Goal: Communication & Community: Participate in discussion

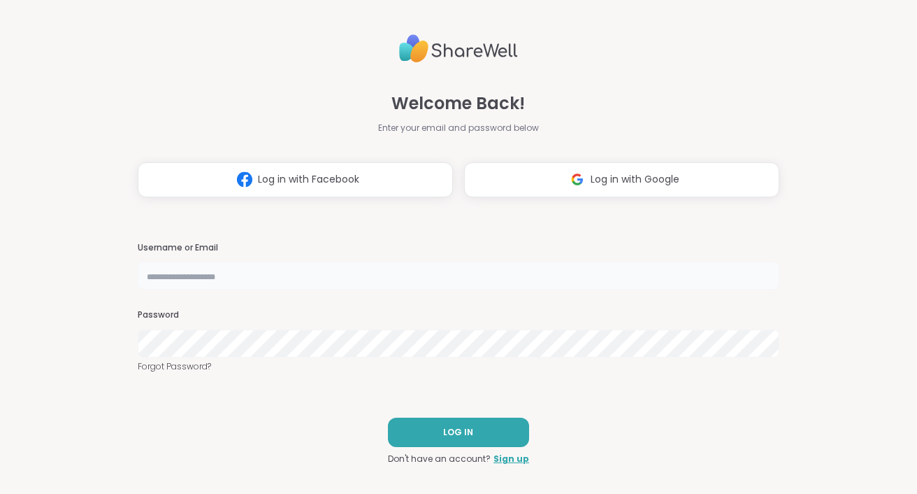
type input "**********"
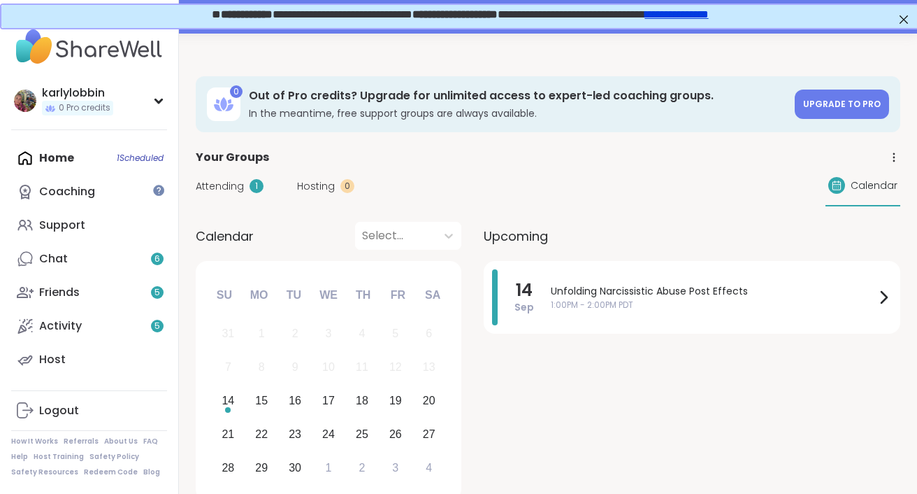
click at [153, 159] on div "Home 1 Scheduled Coaching Support Chat 6 Friends 5 Activity 5 Host" at bounding box center [89, 258] width 156 height 235
click at [152, 155] on div "Home 1 Scheduled Coaching Support Chat 6 Friends 5 Activity 5 Host" at bounding box center [89, 258] width 156 height 235
click at [252, 186] on div "1" at bounding box center [257, 186] width 14 height 14
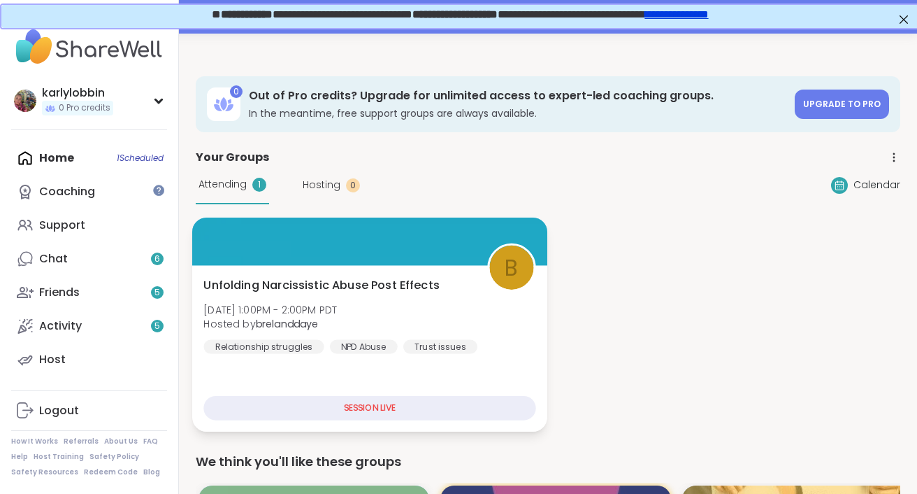
click at [356, 411] on div "SESSION LIVE" at bounding box center [369, 408] width 332 height 24
click at [375, 404] on div "SESSION LIVE" at bounding box center [369, 408] width 332 height 24
click at [508, 277] on span "b" at bounding box center [511, 267] width 13 height 33
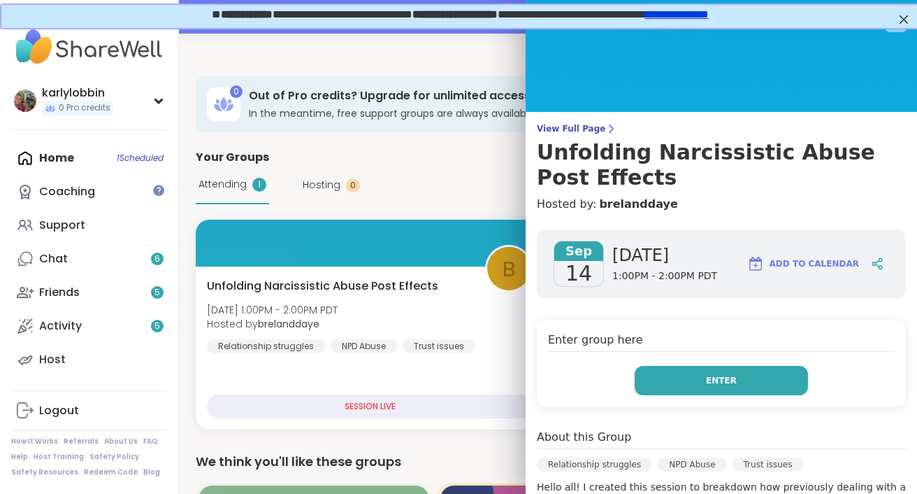
click at [681, 382] on button "Enter" at bounding box center [721, 380] width 173 height 29
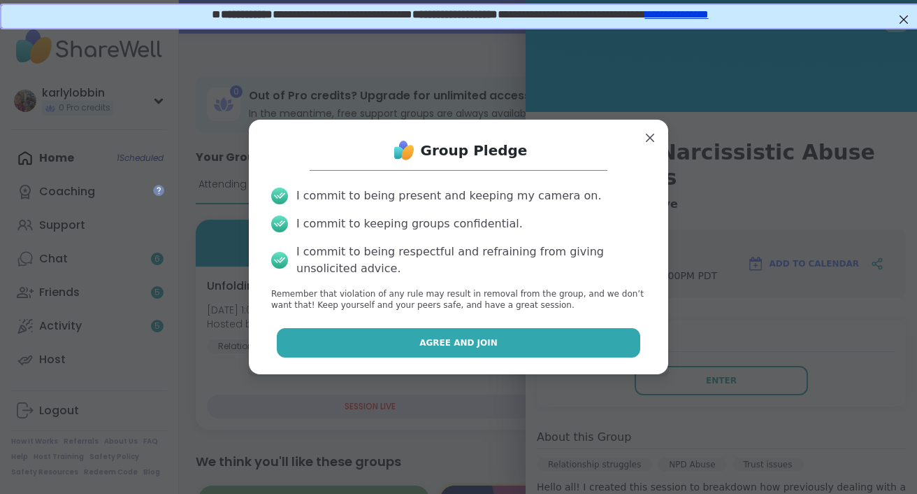
click at [598, 346] on button "Agree and Join" at bounding box center [459, 342] width 364 height 29
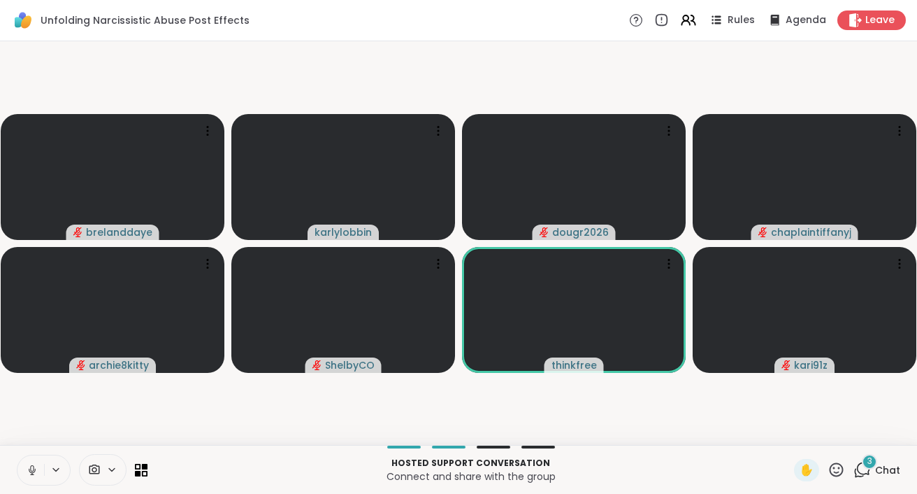
click at [36, 468] on icon at bounding box center [32, 469] width 13 height 13
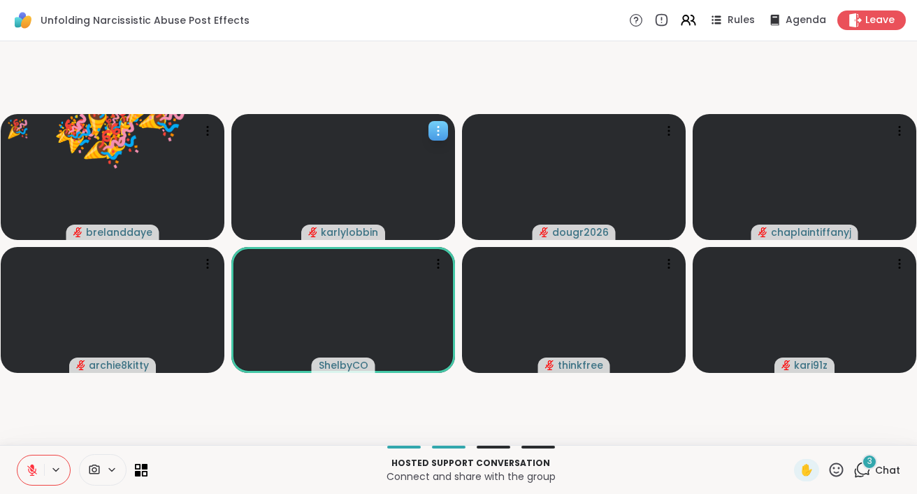
click at [440, 135] on icon at bounding box center [438, 131] width 14 height 14
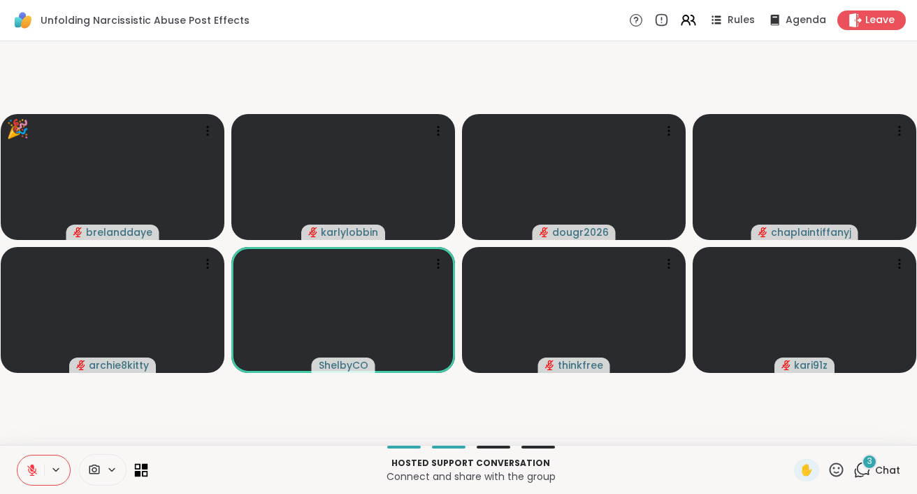
click at [145, 467] on icon at bounding box center [145, 466] width 6 height 6
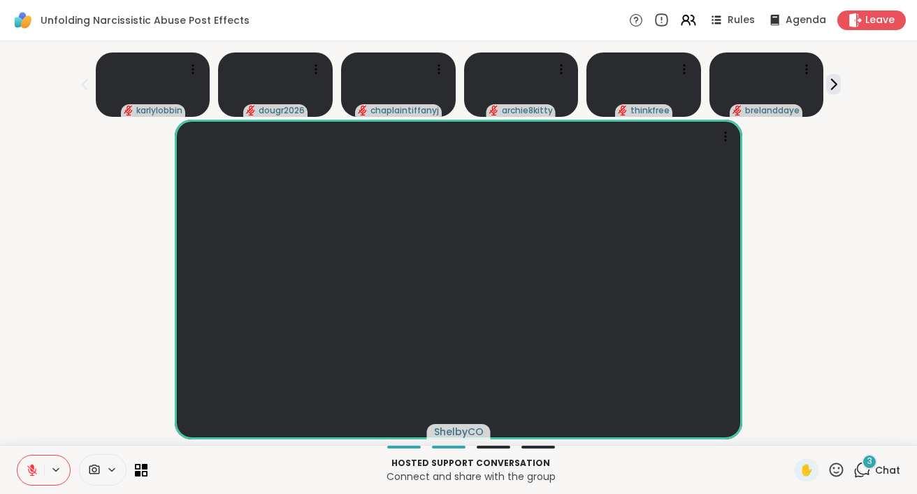
click at [668, 20] on icon at bounding box center [661, 20] width 15 height 15
click at [803, 463] on span "✋" at bounding box center [807, 469] width 14 height 17
click at [808, 468] on span "✋" at bounding box center [807, 469] width 14 height 17
click at [835, 468] on icon at bounding box center [837, 469] width 14 height 14
click at [821, 431] on span "👍" at bounding box center [826, 432] width 14 height 17
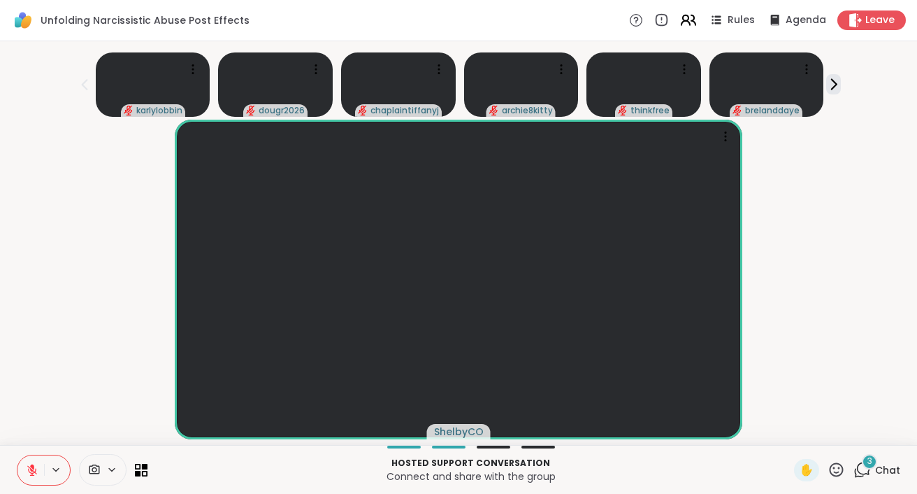
click at [690, 22] on icon at bounding box center [686, 23] width 8 height 4
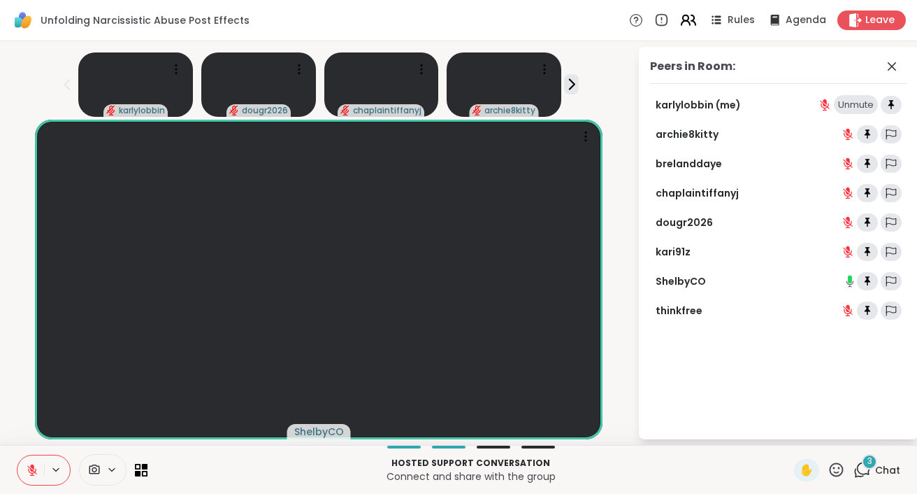
click at [688, 26] on icon at bounding box center [688, 19] width 17 height 17
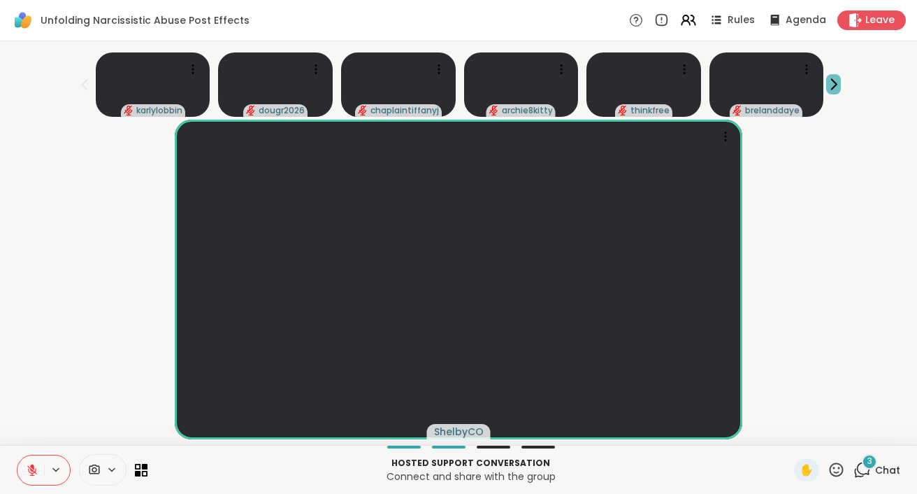
click at [832, 87] on icon at bounding box center [833, 84] width 15 height 15
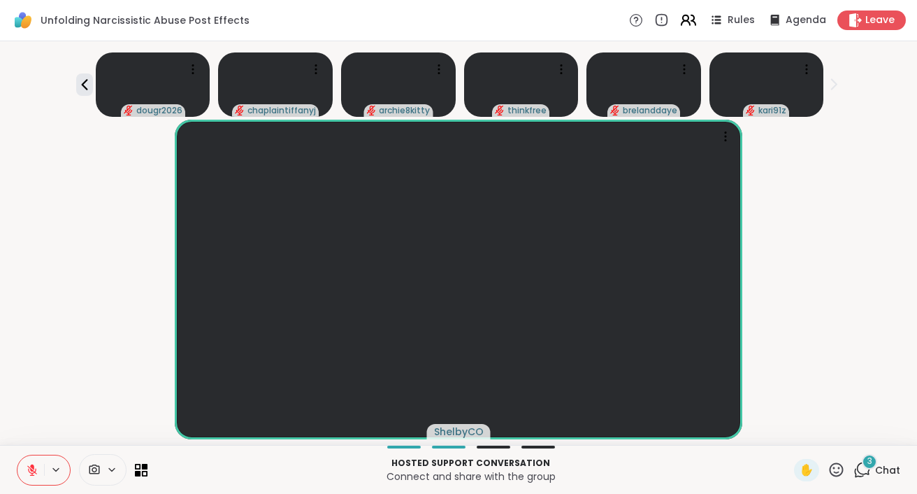
click at [688, 21] on icon at bounding box center [686, 18] width 6 height 6
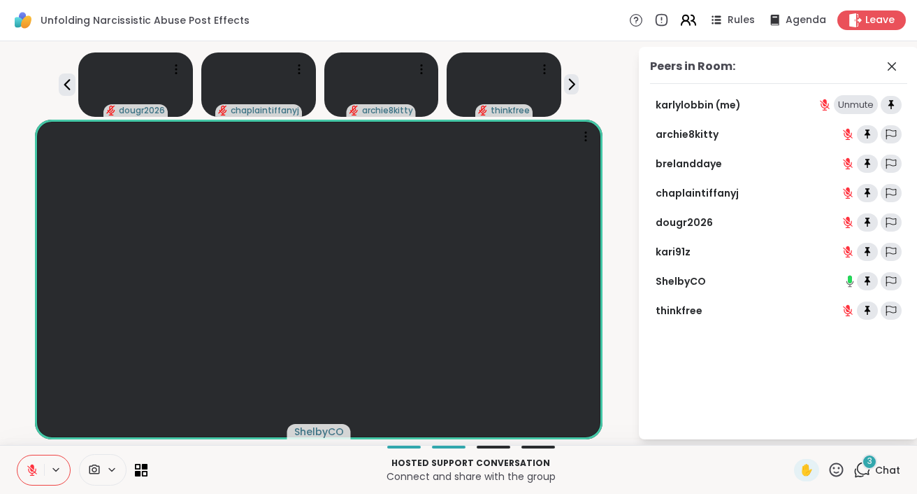
click at [688, 21] on icon at bounding box center [686, 18] width 6 height 6
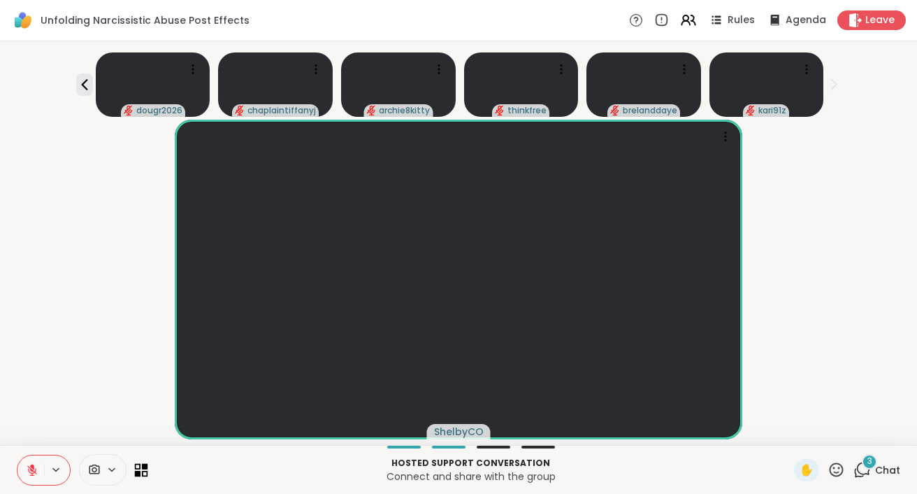
click at [145, 471] on icon at bounding box center [145, 473] width 6 height 6
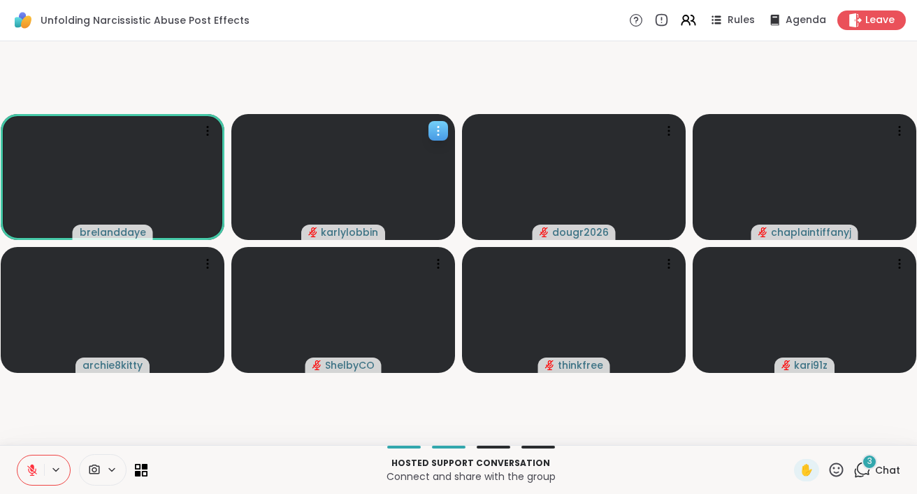
click at [416, 178] on video at bounding box center [343, 177] width 224 height 126
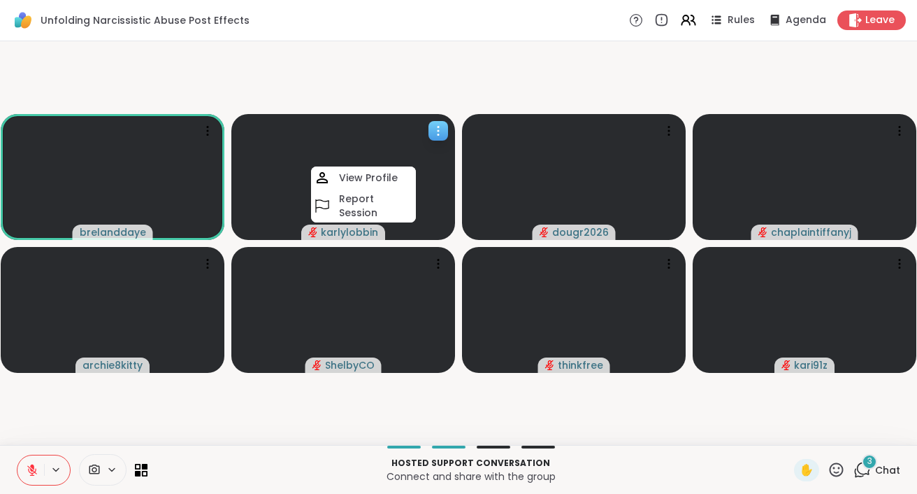
click at [443, 129] on icon at bounding box center [438, 131] width 14 height 14
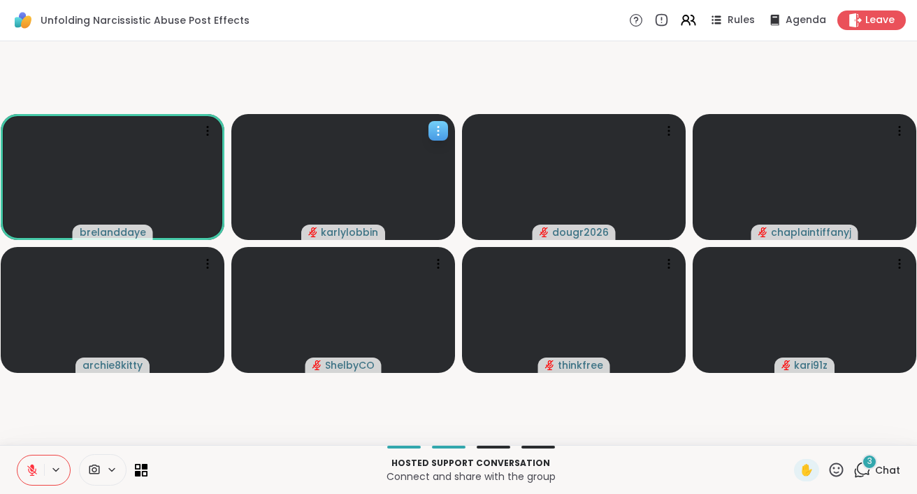
click at [440, 130] on icon at bounding box center [438, 131] width 14 height 14
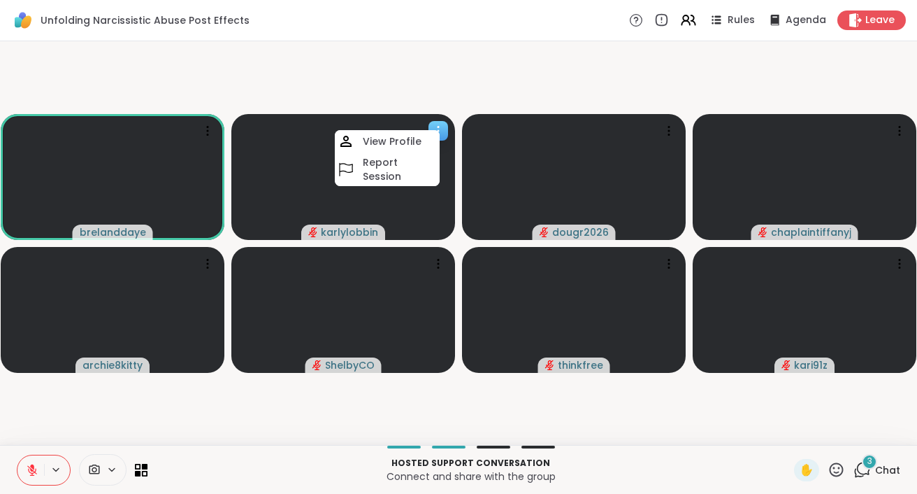
click at [429, 210] on video at bounding box center [343, 177] width 224 height 126
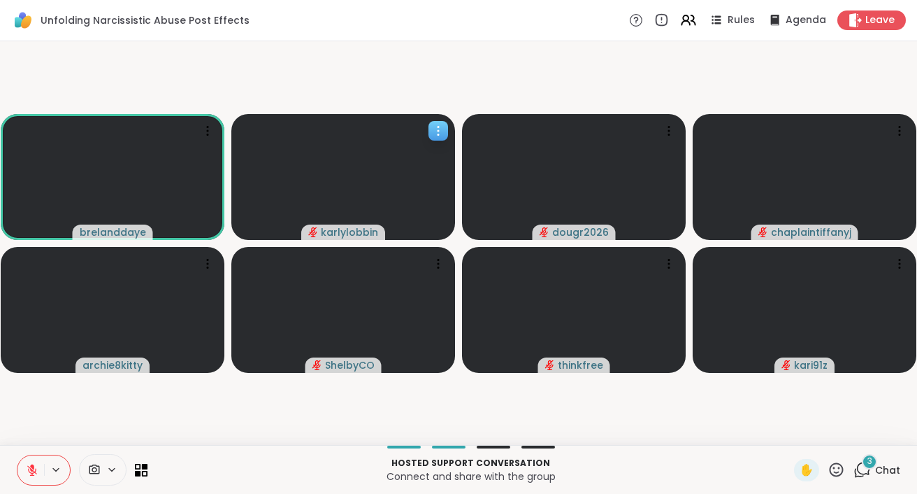
click at [373, 236] on span "karlylobbin" at bounding box center [349, 232] width 57 height 14
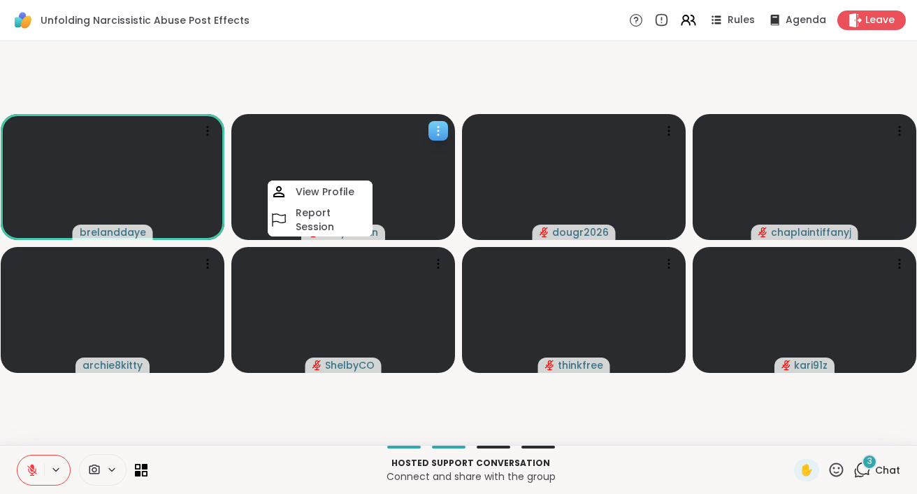
click at [409, 222] on video at bounding box center [343, 177] width 224 height 126
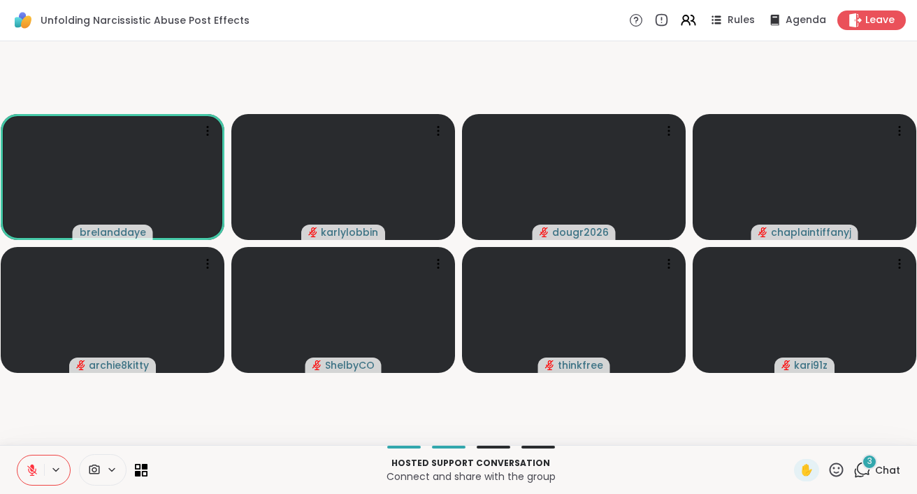
click at [32, 466] on icon at bounding box center [32, 466] width 4 height 6
click at [36, 468] on icon at bounding box center [32, 469] width 13 height 13
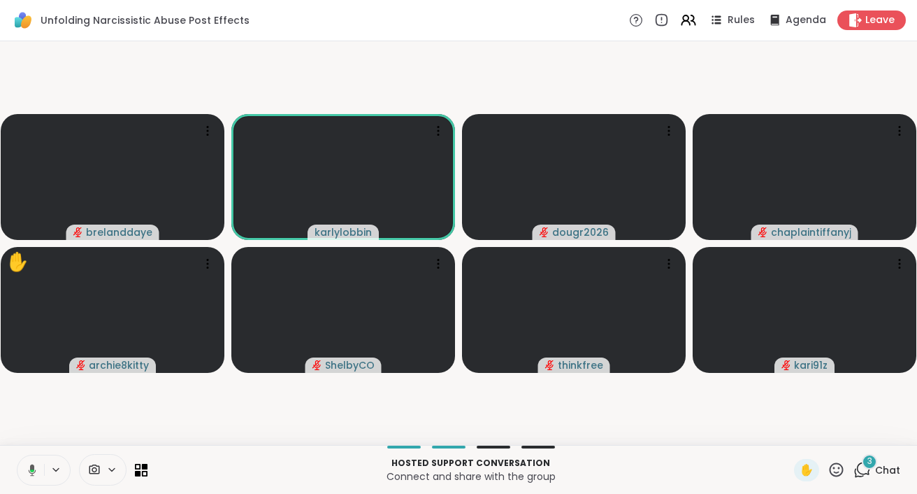
click at [30, 473] on icon at bounding box center [30, 469] width 13 height 13
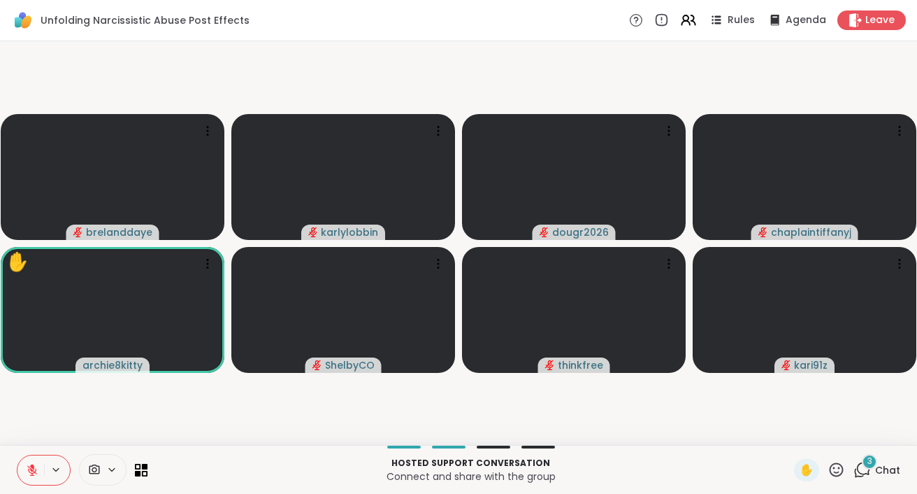
click at [32, 466] on icon at bounding box center [32, 466] width 4 height 6
click at [31, 468] on icon at bounding box center [32, 469] width 13 height 13
click at [36, 469] on icon at bounding box center [32, 470] width 10 height 10
click at [34, 468] on icon at bounding box center [31, 468] width 3 height 6
click at [34, 466] on icon at bounding box center [32, 466] width 4 height 6
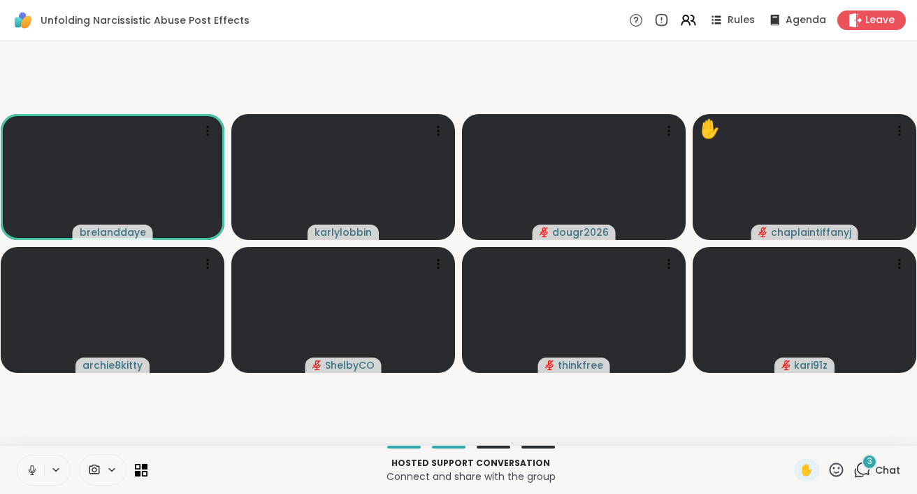
click at [31, 470] on icon at bounding box center [32, 469] width 13 height 13
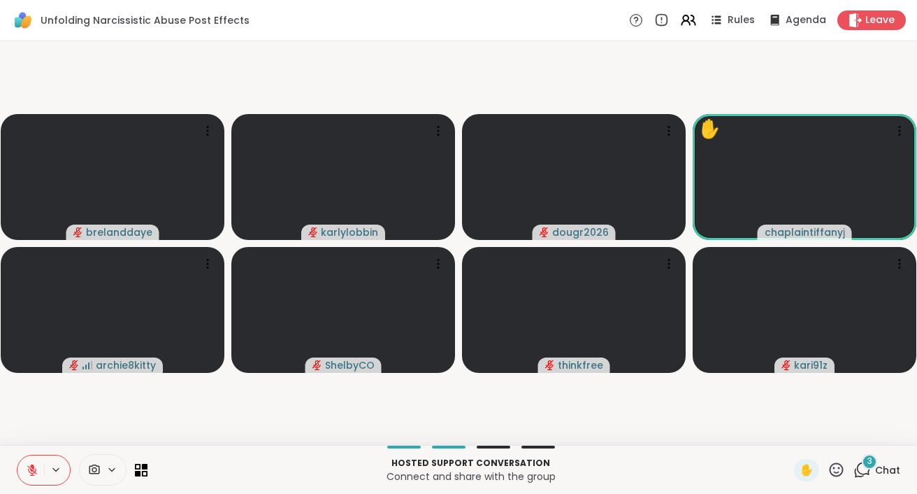
click at [838, 468] on icon at bounding box center [836, 469] width 17 height 17
click at [825, 429] on span "👍" at bounding box center [826, 432] width 14 height 17
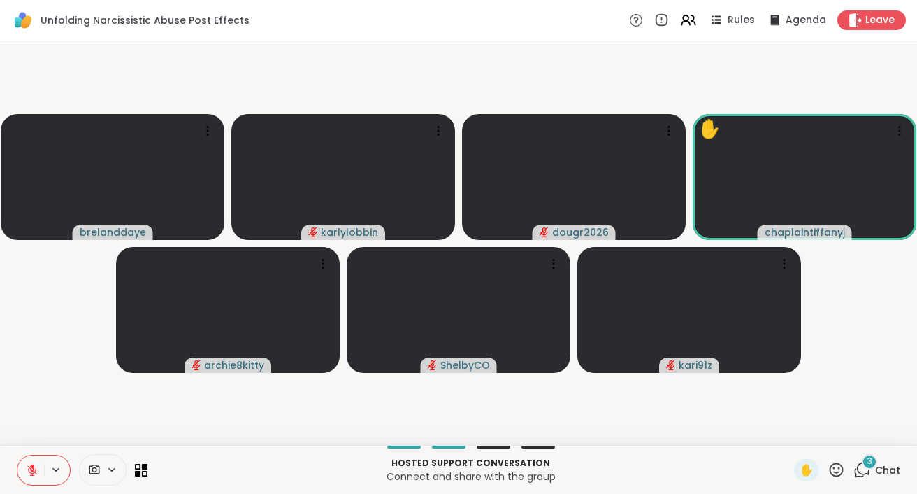
click at [838, 466] on icon at bounding box center [836, 469] width 17 height 17
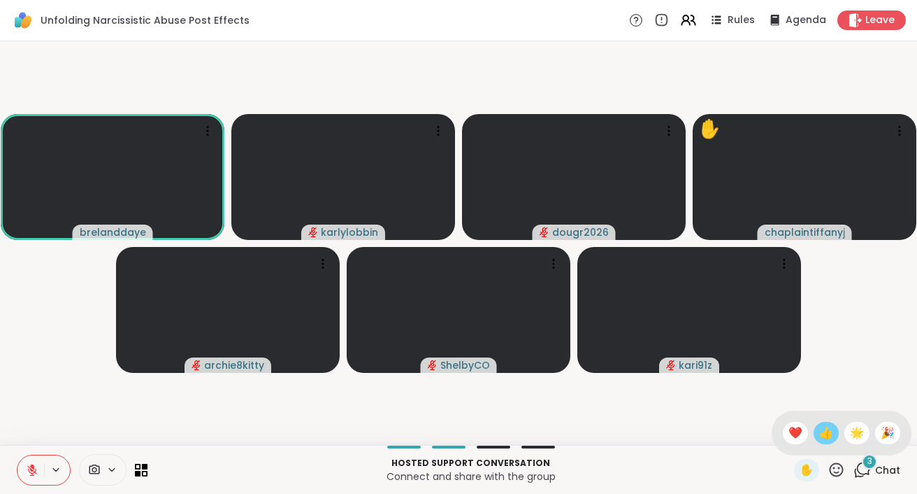
click at [826, 429] on span "👍" at bounding box center [826, 432] width 14 height 17
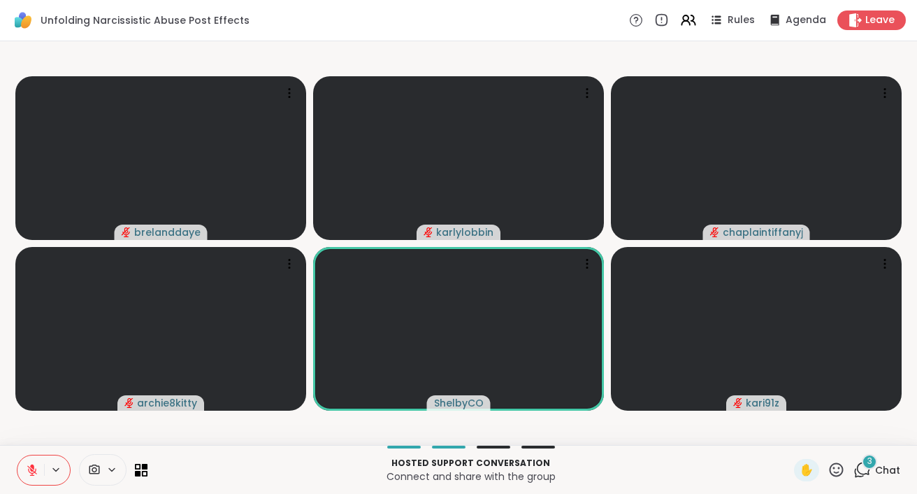
click at [843, 468] on icon at bounding box center [837, 469] width 14 height 14
click at [829, 433] on span "👍" at bounding box center [826, 432] width 14 height 17
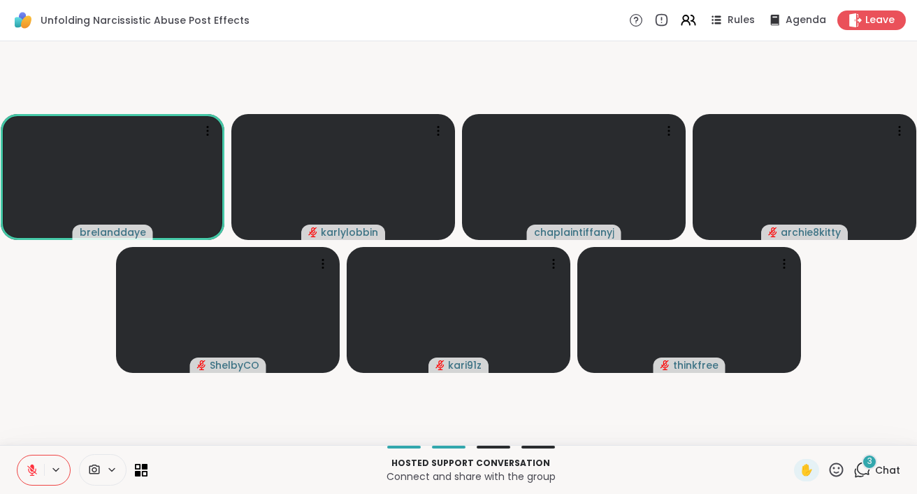
click at [830, 471] on icon at bounding box center [836, 469] width 17 height 17
click at [793, 432] on span "❤️" at bounding box center [796, 432] width 14 height 17
click at [833, 470] on icon at bounding box center [836, 469] width 17 height 17
click at [795, 441] on div "❤️" at bounding box center [795, 433] width 25 height 22
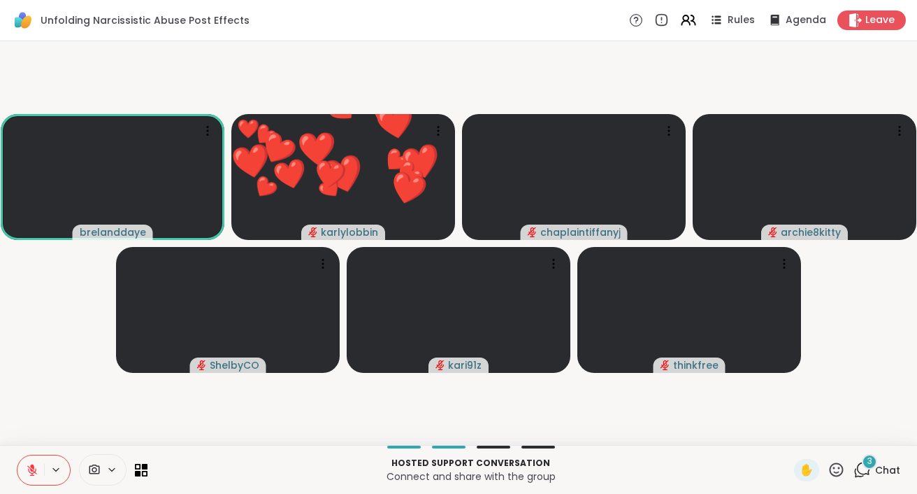
click at [826, 463] on div "✋" at bounding box center [819, 470] width 51 height 22
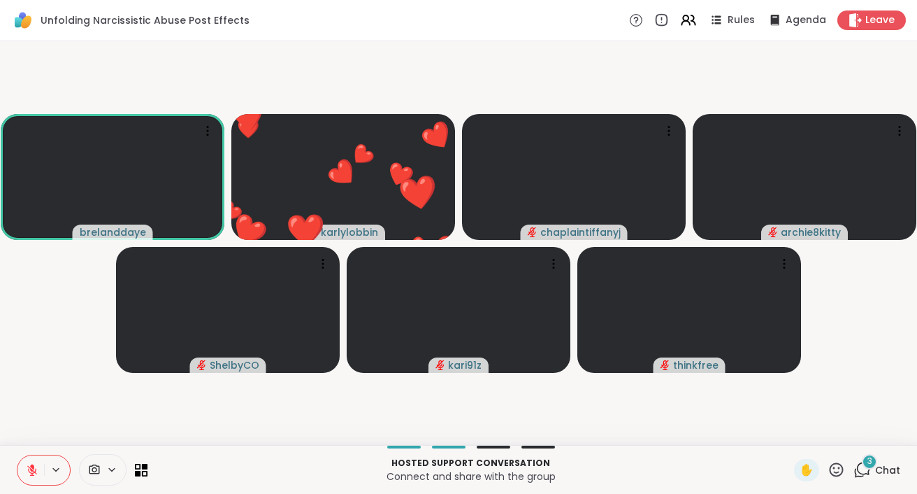
click at [833, 466] on icon at bounding box center [837, 469] width 14 height 14
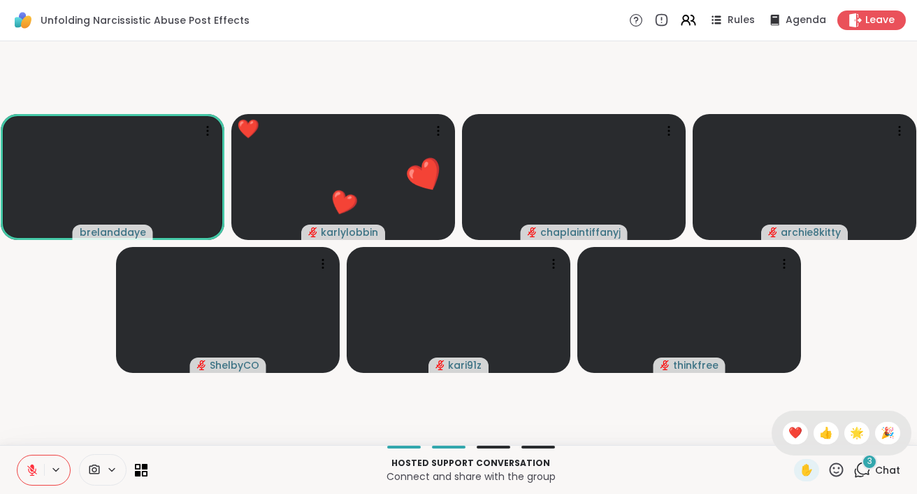
click at [833, 466] on icon at bounding box center [837, 469] width 14 height 14
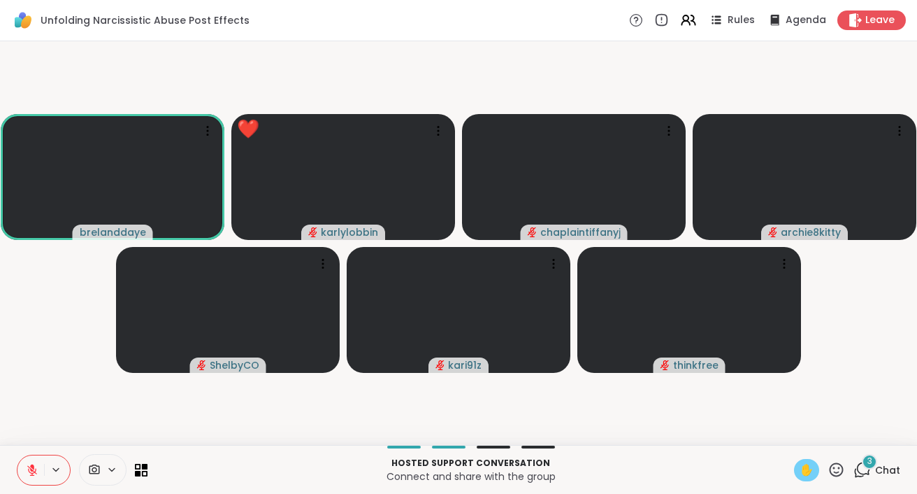
click at [810, 468] on span "✋" at bounding box center [807, 469] width 14 height 17
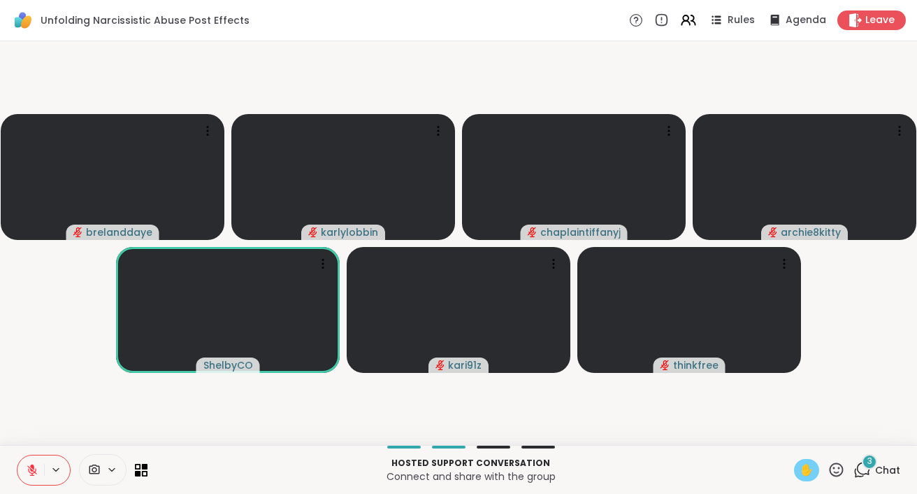
click at [809, 467] on span "✋" at bounding box center [807, 469] width 14 height 17
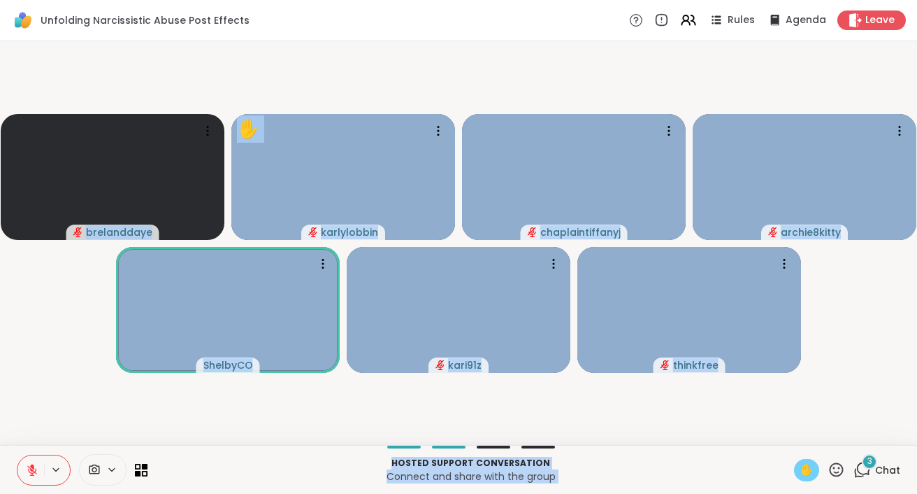
drag, startPoint x: 800, startPoint y: 466, endPoint x: 792, endPoint y: 433, distance: 33.1
click at [792, 433] on div "Unfolding Narcissistic Abuse Post Effects Rules Agenda Leave brelanddaye ✋ karl…" at bounding box center [458, 247] width 917 height 494
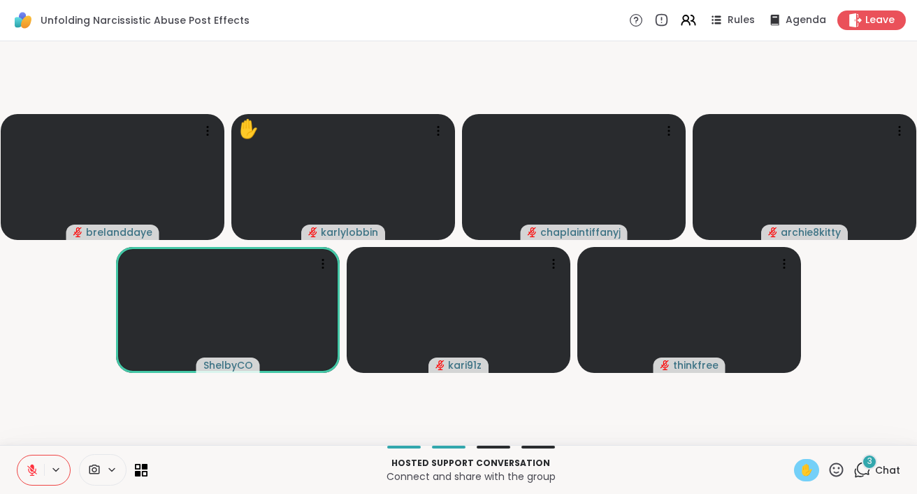
click at [793, 433] on video-player-container "brelanddaye ✋ karlylobbin chaplaintiffanyj archie8kitty ShelbyCO kari91z thinkf…" at bounding box center [458, 243] width 900 height 392
click at [801, 468] on span "✋" at bounding box center [807, 469] width 14 height 17
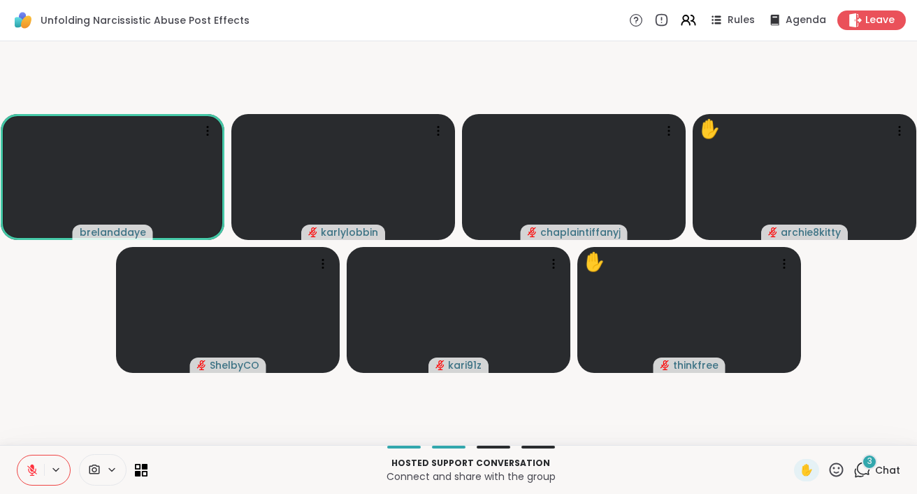
click at [38, 464] on icon at bounding box center [32, 469] width 13 height 13
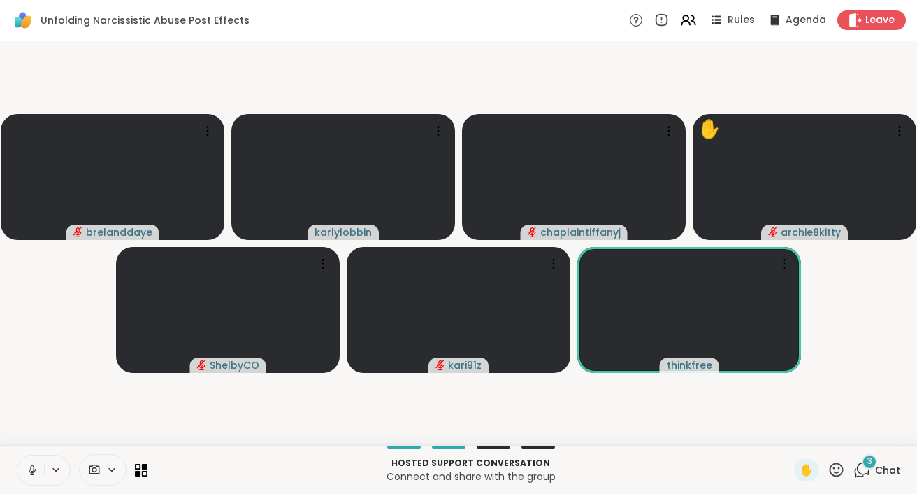
click at [36, 469] on icon at bounding box center [32, 469] width 13 height 13
click at [834, 468] on icon at bounding box center [837, 469] width 14 height 14
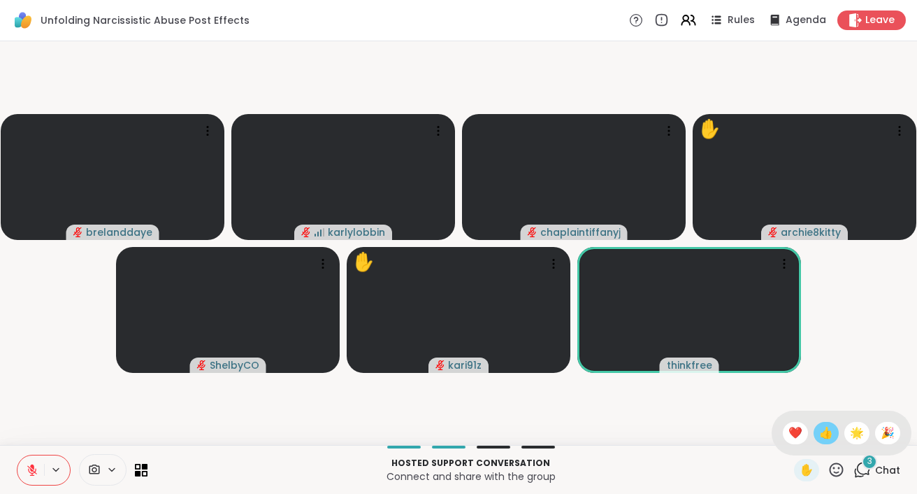
click at [822, 437] on span "👍" at bounding box center [826, 432] width 14 height 17
click at [840, 468] on icon at bounding box center [837, 469] width 14 height 14
click at [795, 434] on span "❤️" at bounding box center [796, 432] width 14 height 17
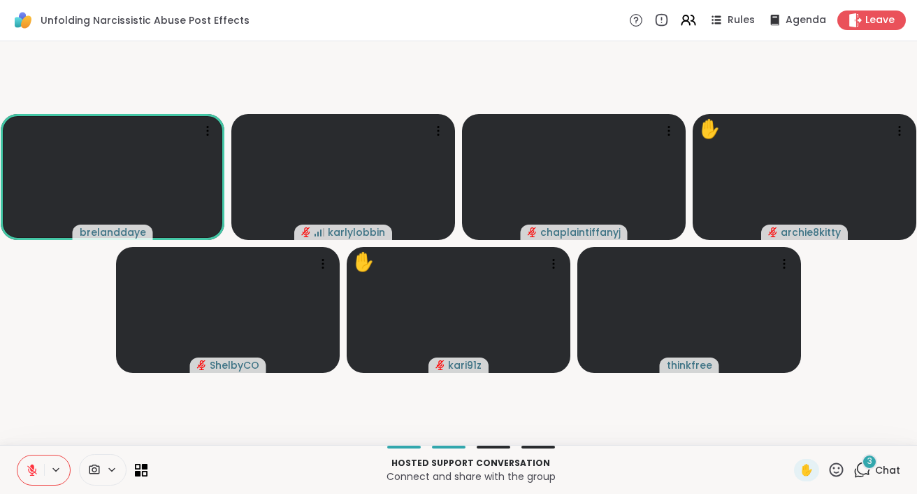
click at [833, 467] on icon at bounding box center [836, 469] width 17 height 17
click at [827, 433] on span "👍" at bounding box center [826, 432] width 14 height 17
click at [804, 466] on span "✋" at bounding box center [807, 469] width 14 height 17
click at [804, 467] on span "✋" at bounding box center [807, 469] width 14 height 17
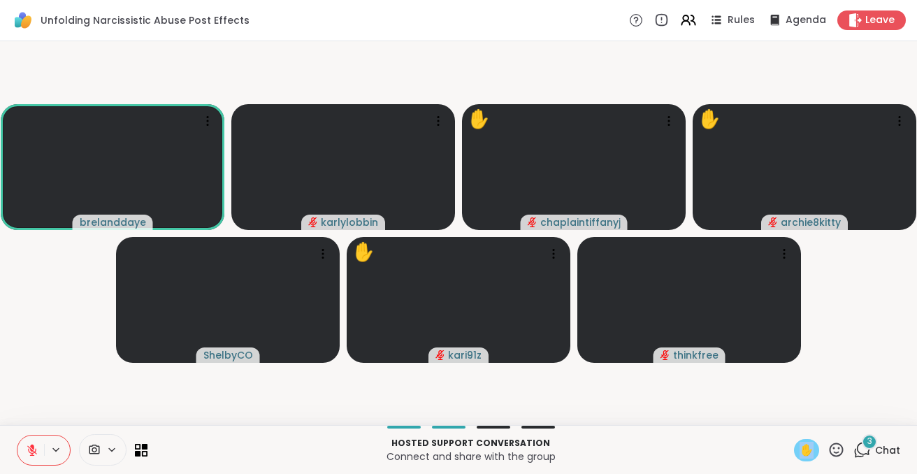
click at [807, 449] on span "✋" at bounding box center [807, 450] width 14 height 17
click at [814, 458] on span "✋" at bounding box center [807, 450] width 14 height 17
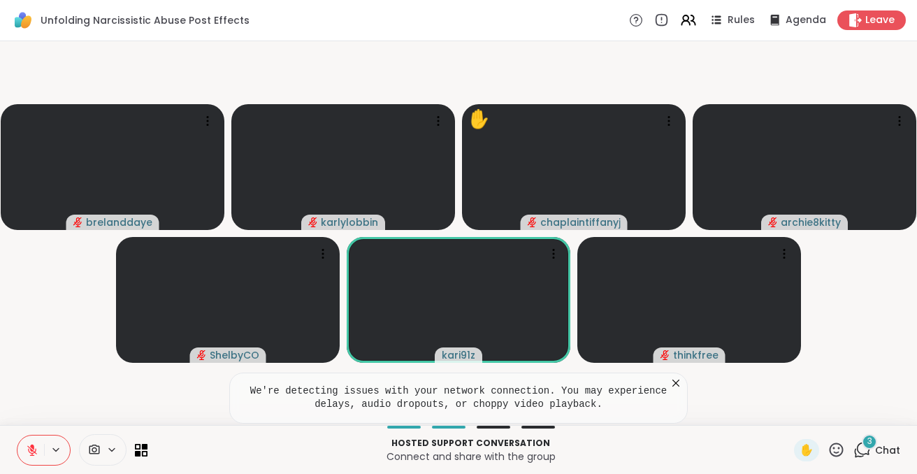
click at [675, 385] on icon at bounding box center [676, 383] width 14 height 14
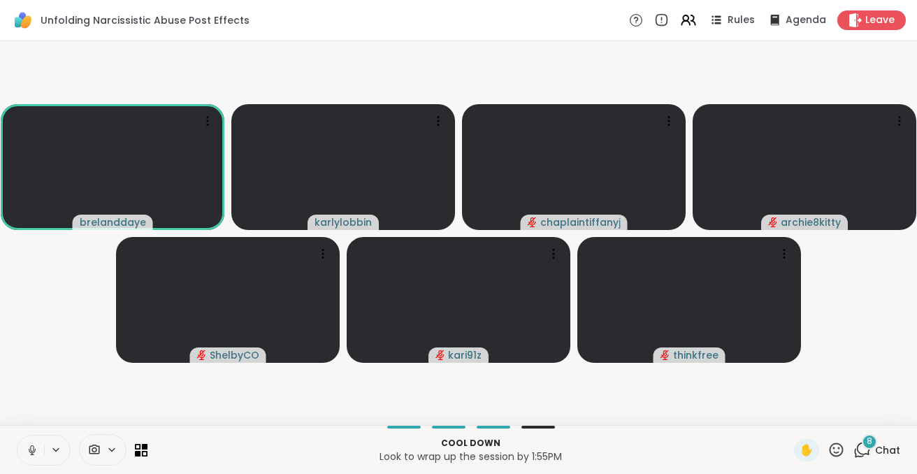
click at [33, 449] on icon at bounding box center [32, 450] width 13 height 13
click at [812, 439] on div "✋" at bounding box center [806, 450] width 25 height 22
click at [34, 452] on icon at bounding box center [32, 450] width 10 height 10
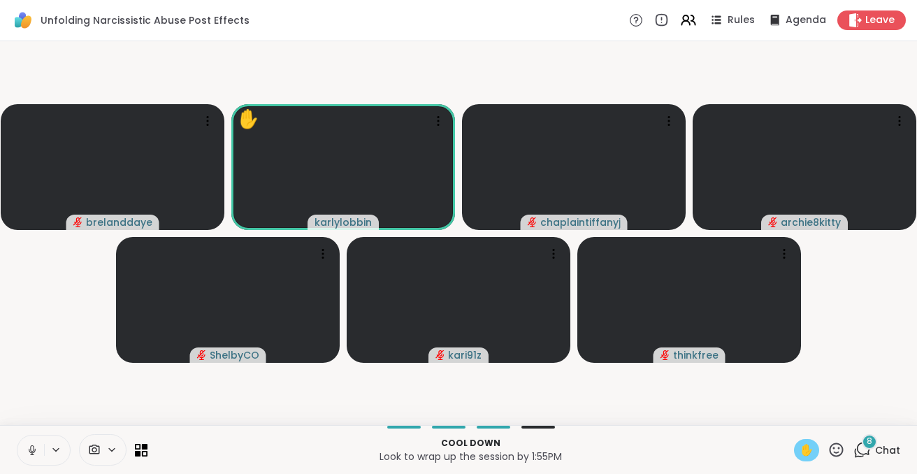
click at [805, 446] on span "✋" at bounding box center [807, 450] width 14 height 17
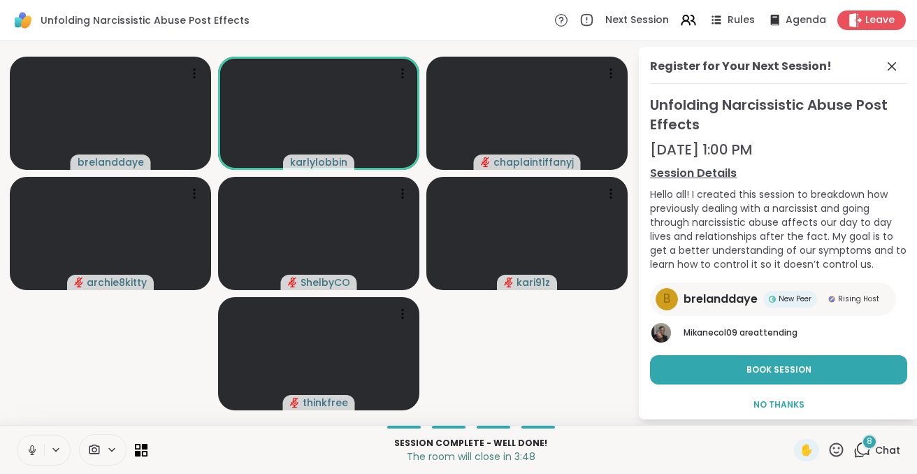
click at [30, 447] on icon at bounding box center [32, 450] width 13 height 13
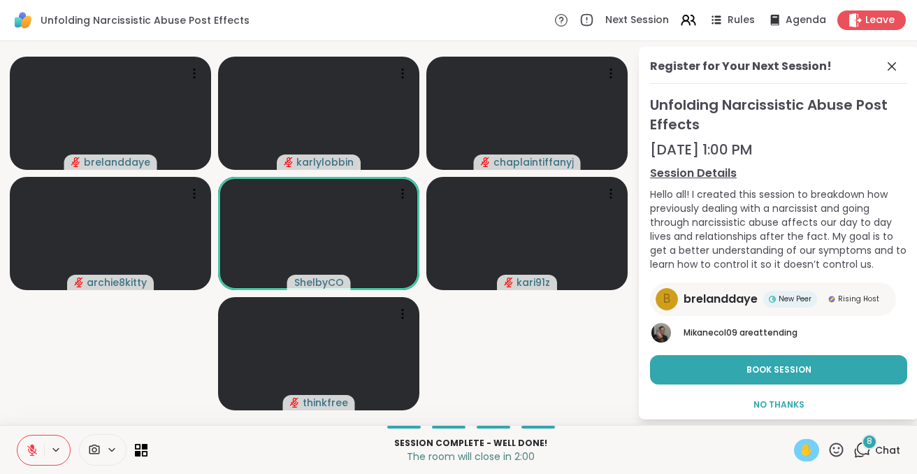
click at [803, 448] on span "✋" at bounding box center [807, 450] width 14 height 17
click at [813, 448] on span "✋" at bounding box center [807, 450] width 14 height 17
click at [841, 449] on icon at bounding box center [836, 449] width 17 height 17
click at [832, 412] on div "👍" at bounding box center [826, 413] width 25 height 22
click at [814, 447] on span "✋" at bounding box center [807, 450] width 14 height 17
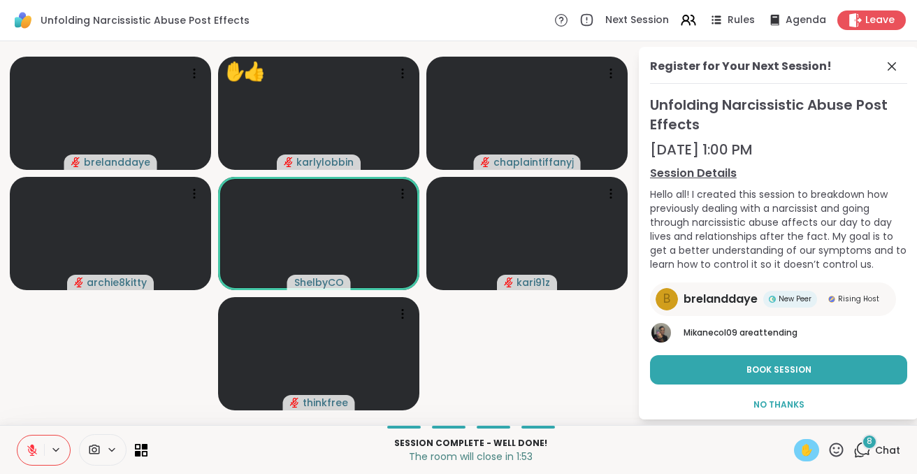
click at [799, 450] on div "✋" at bounding box center [806, 450] width 25 height 22
click at [800, 450] on span "✋" at bounding box center [807, 450] width 14 height 17
click at [801, 450] on span "✋" at bounding box center [807, 450] width 14 height 17
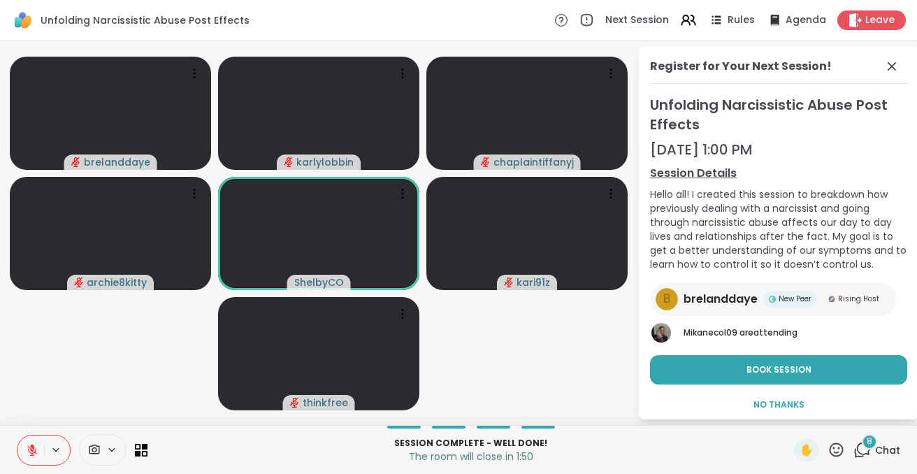
click at [836, 446] on icon at bounding box center [836, 449] width 17 height 17
click at [789, 415] on span "❤️" at bounding box center [796, 413] width 14 height 17
click at [814, 452] on span "✋" at bounding box center [807, 450] width 14 height 17
click at [814, 453] on span "✋" at bounding box center [807, 450] width 14 height 17
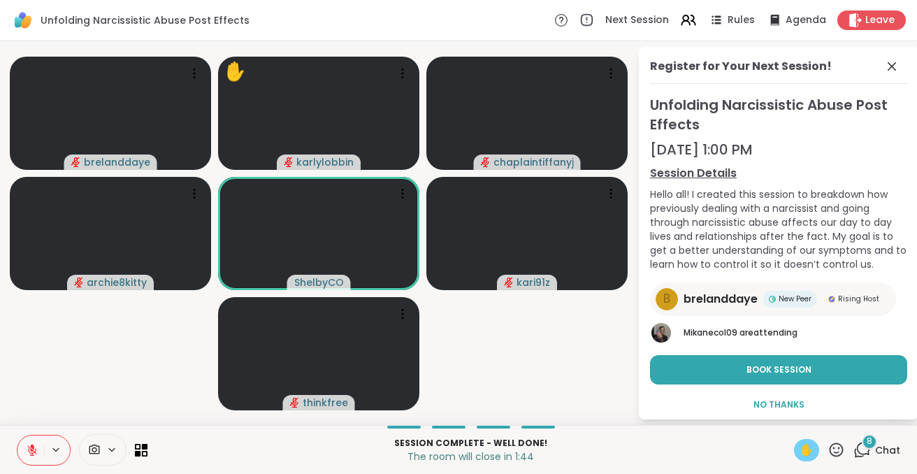
click at [814, 453] on span "✋" at bounding box center [807, 450] width 14 height 17
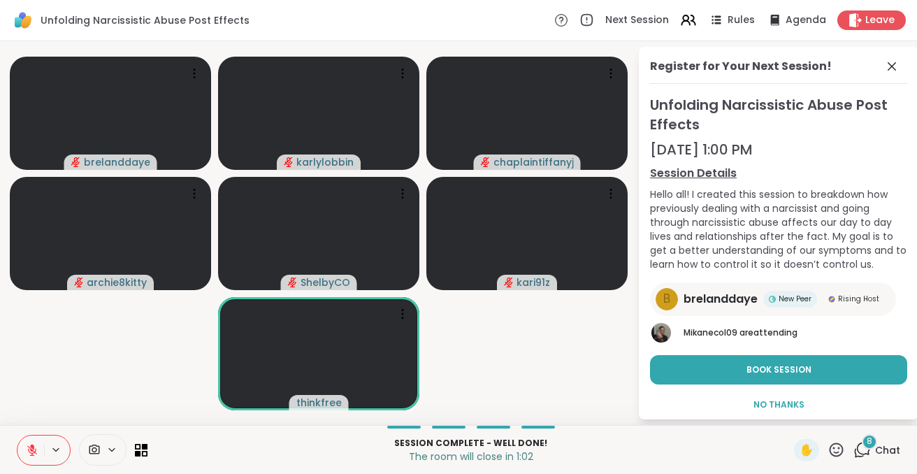
click at [840, 447] on icon at bounding box center [837, 450] width 14 height 14
click at [829, 417] on span "👍" at bounding box center [826, 413] width 14 height 17
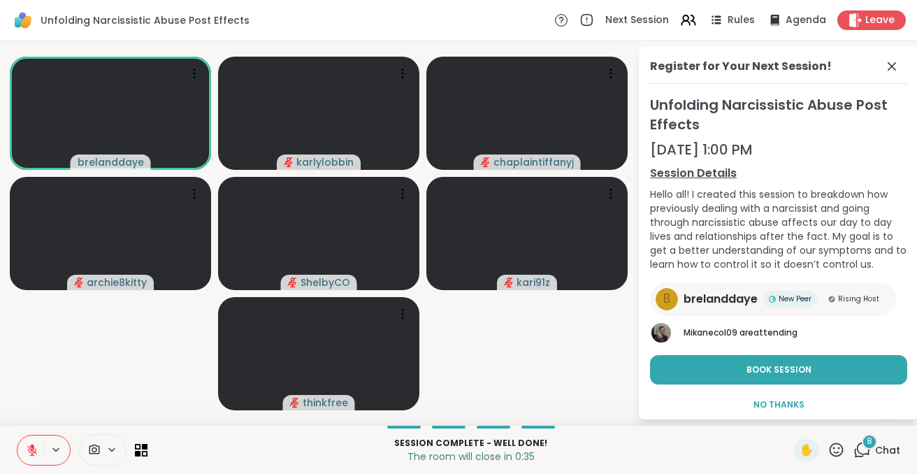
click at [842, 442] on icon at bounding box center [836, 449] width 17 height 17
click at [798, 414] on span "❤️" at bounding box center [796, 413] width 14 height 17
